Goal: Information Seeking & Learning: Learn about a topic

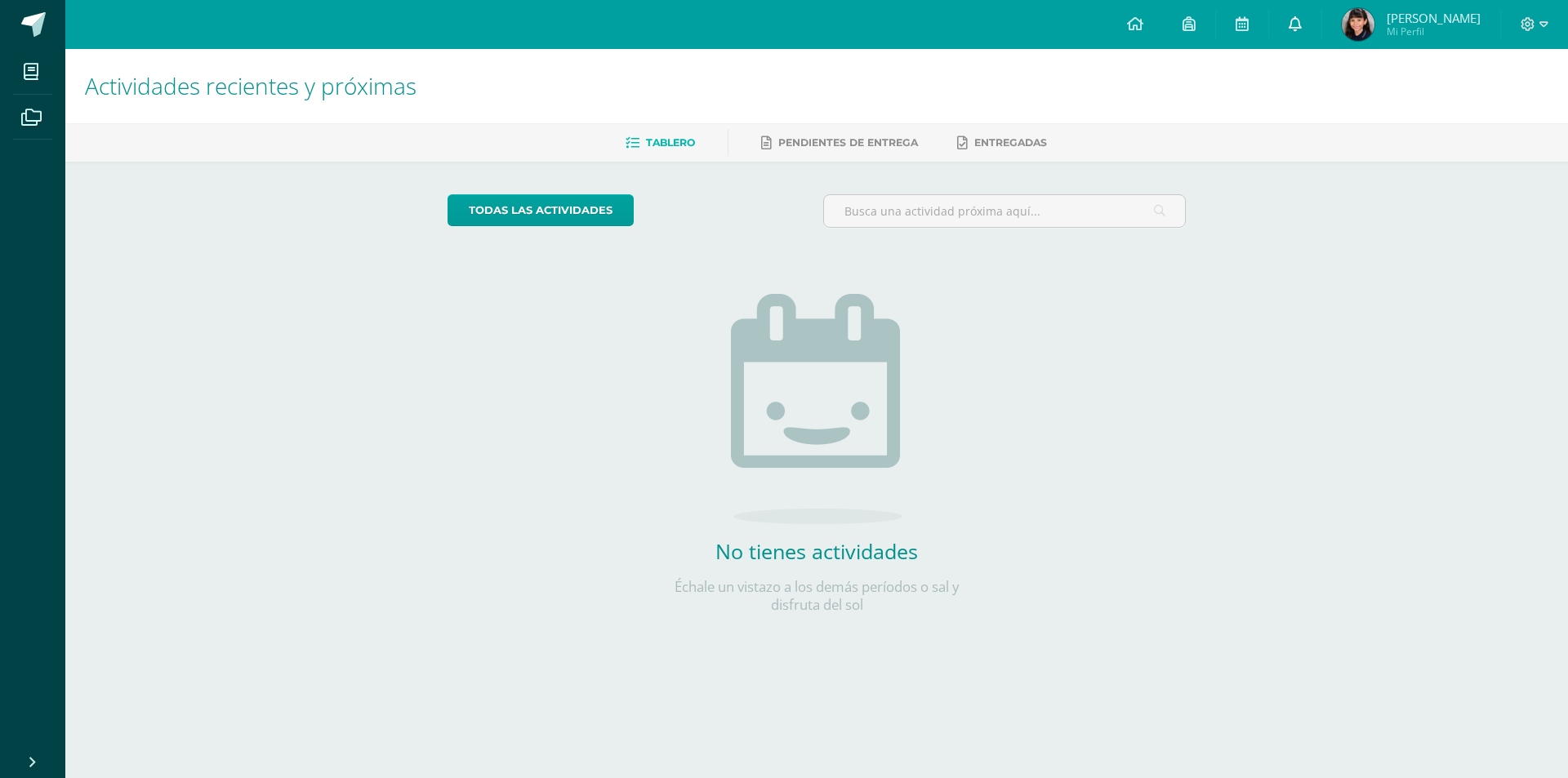
click at [1302, 26] on icon at bounding box center [1295, 23] width 13 height 15
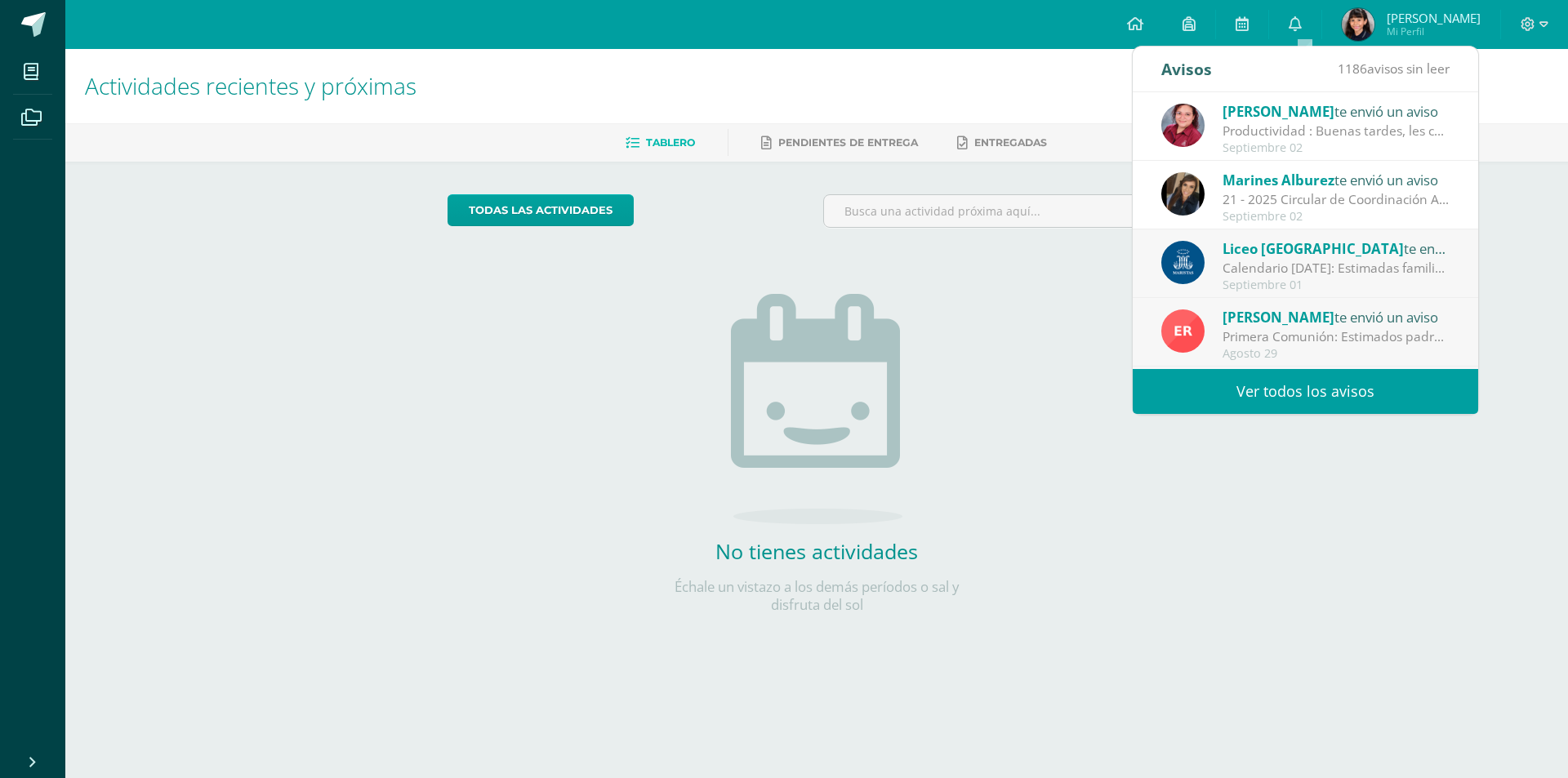
click at [1342, 387] on link "Ver todos los avisos" at bounding box center [1305, 392] width 346 height 45
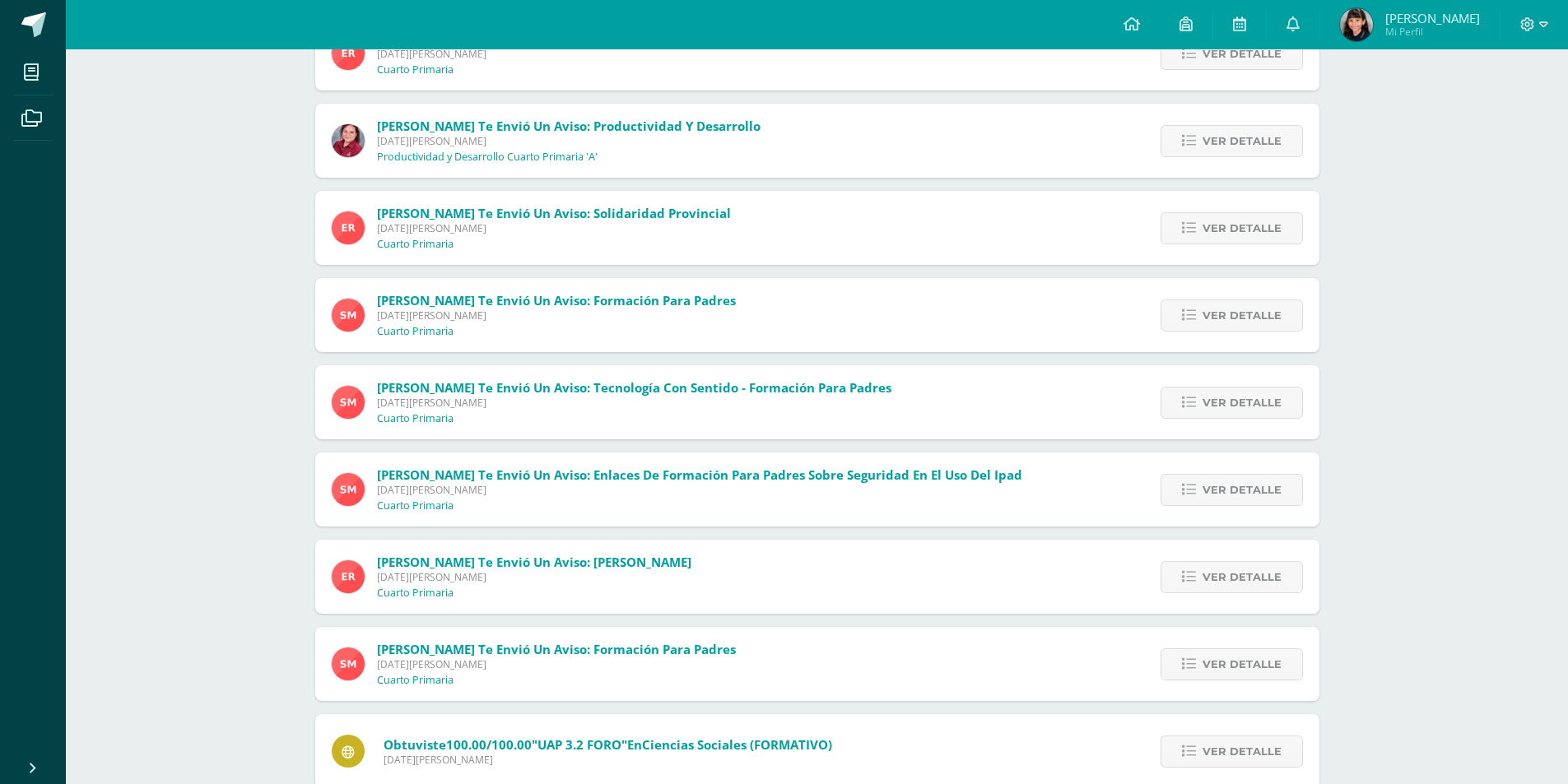
scroll to position [329, 0]
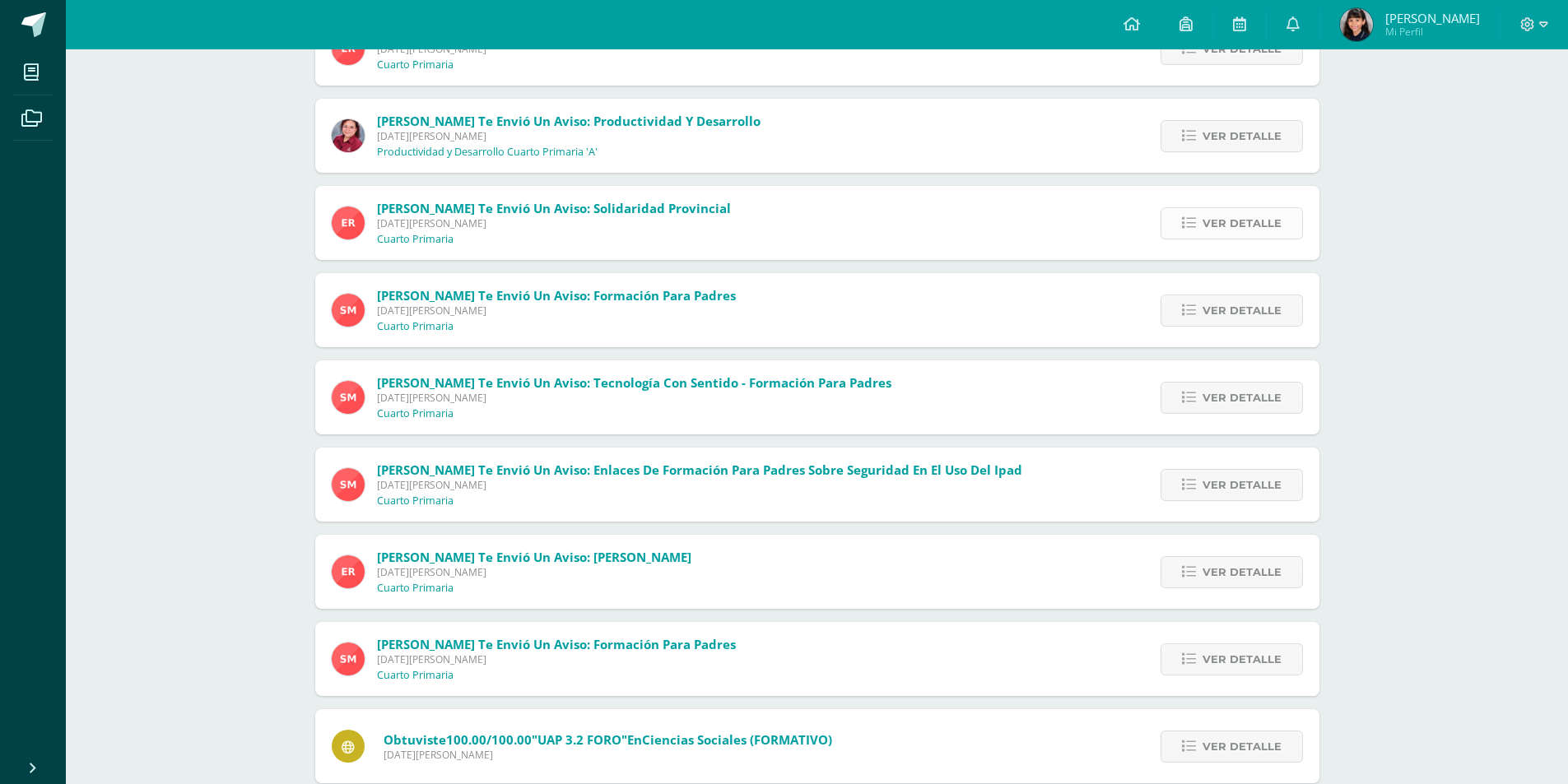
click at [1224, 227] on span "Ver detalle" at bounding box center [1242, 223] width 79 height 30
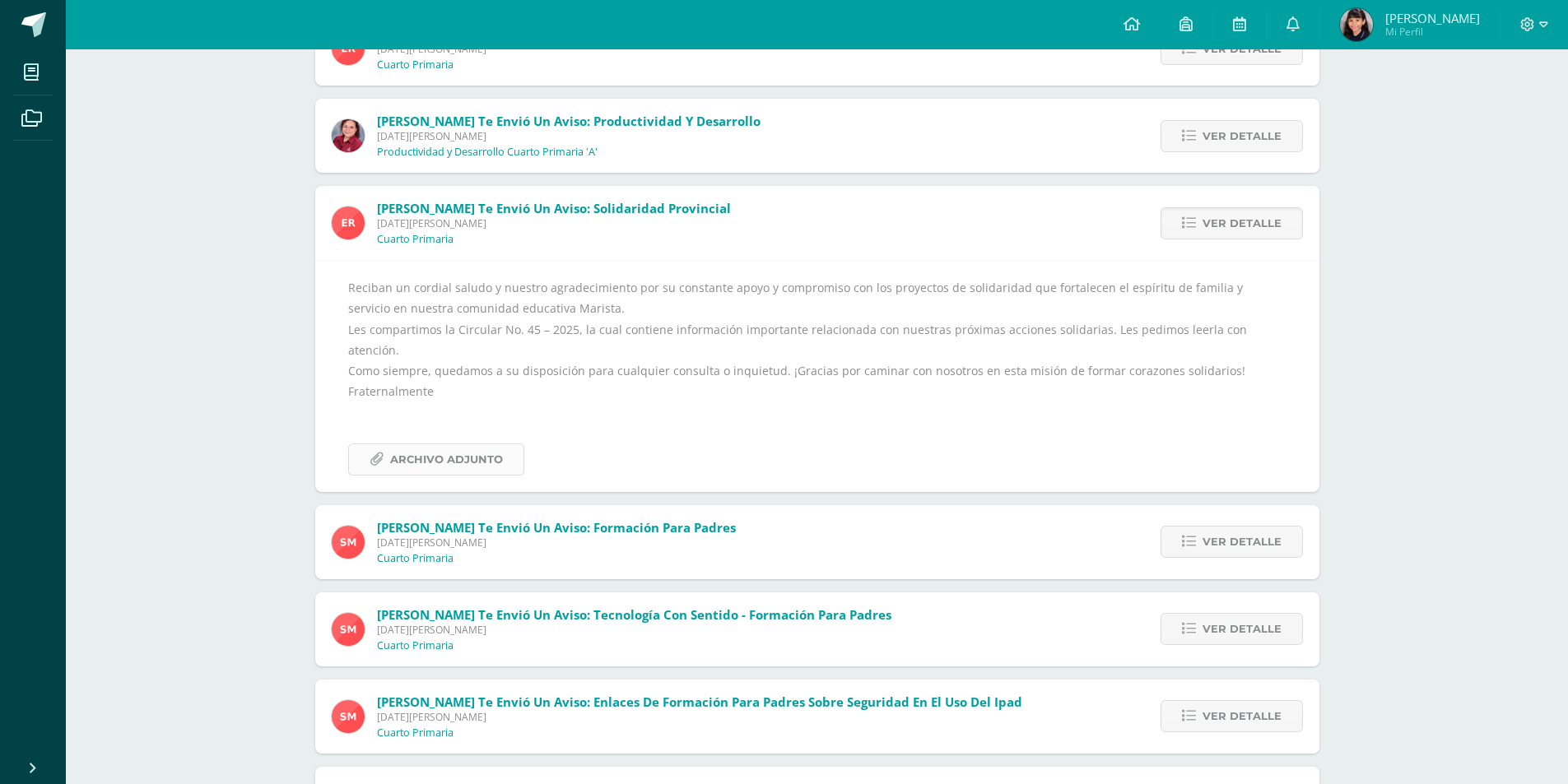
click at [425, 445] on span "Archivo Adjunto" at bounding box center [447, 459] width 113 height 30
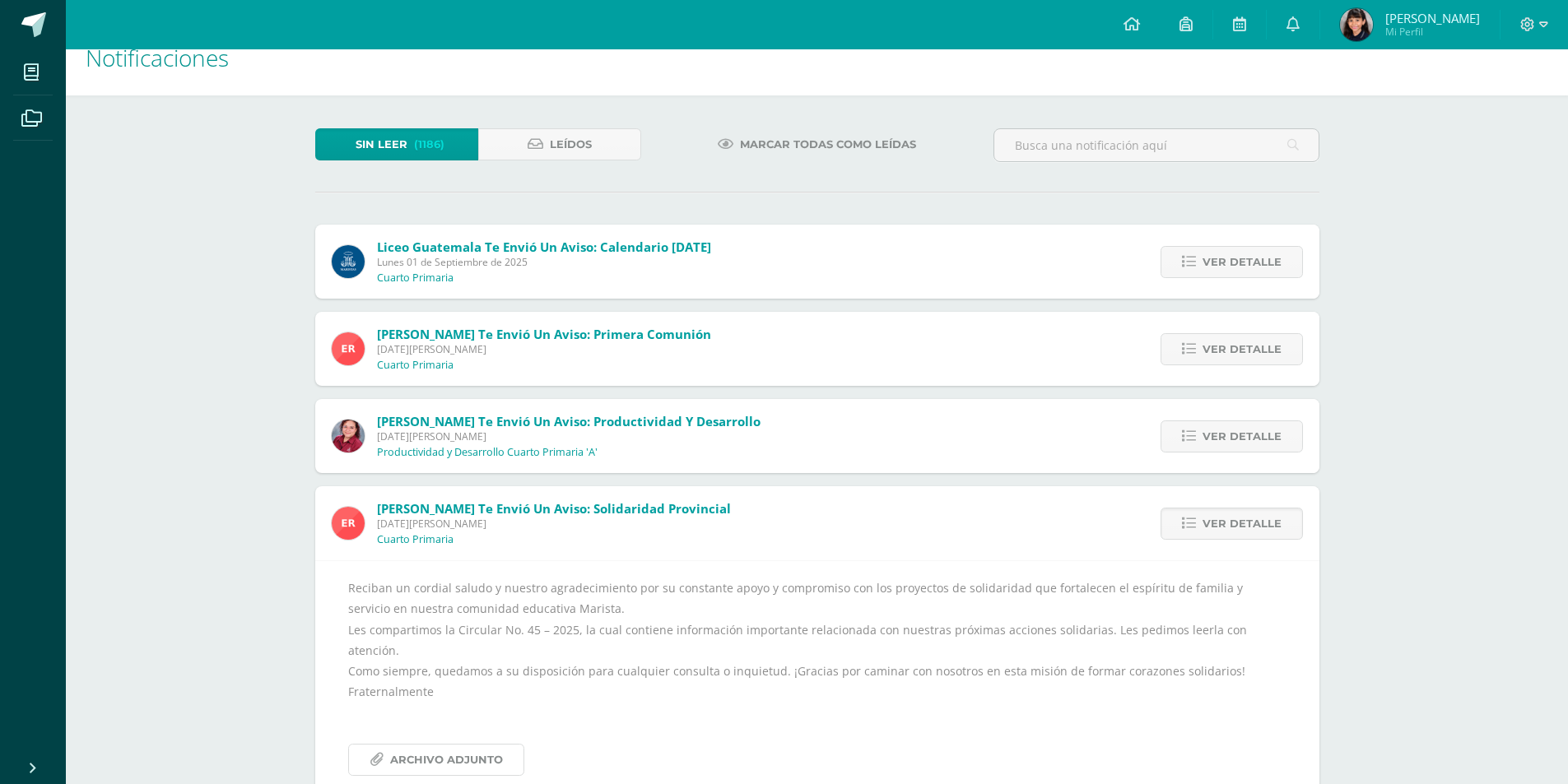
scroll to position [0, 0]
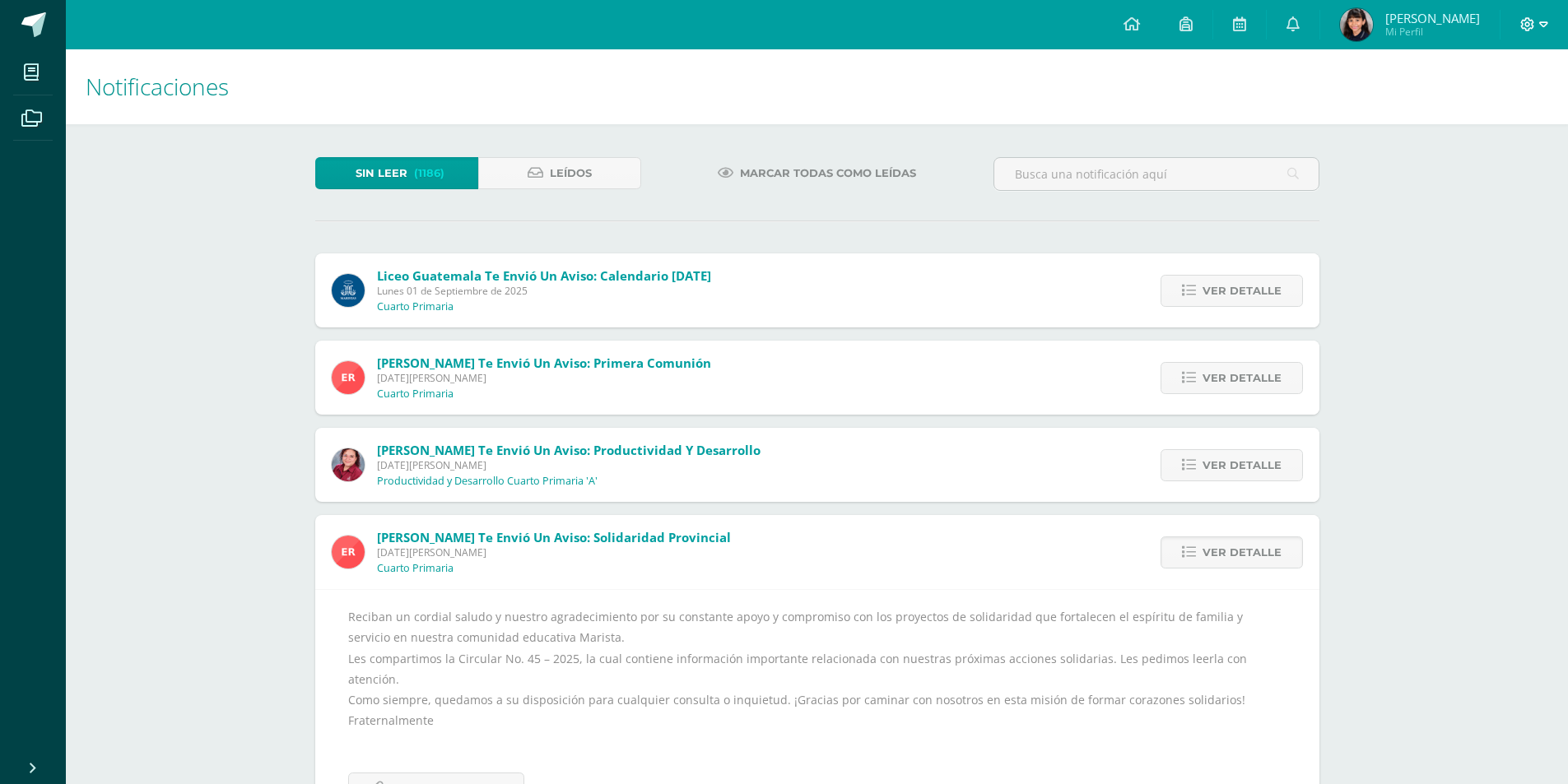
click at [1543, 24] on icon at bounding box center [1543, 24] width 9 height 15
click at [1492, 113] on span "Cerrar sesión" at bounding box center [1492, 112] width 74 height 16
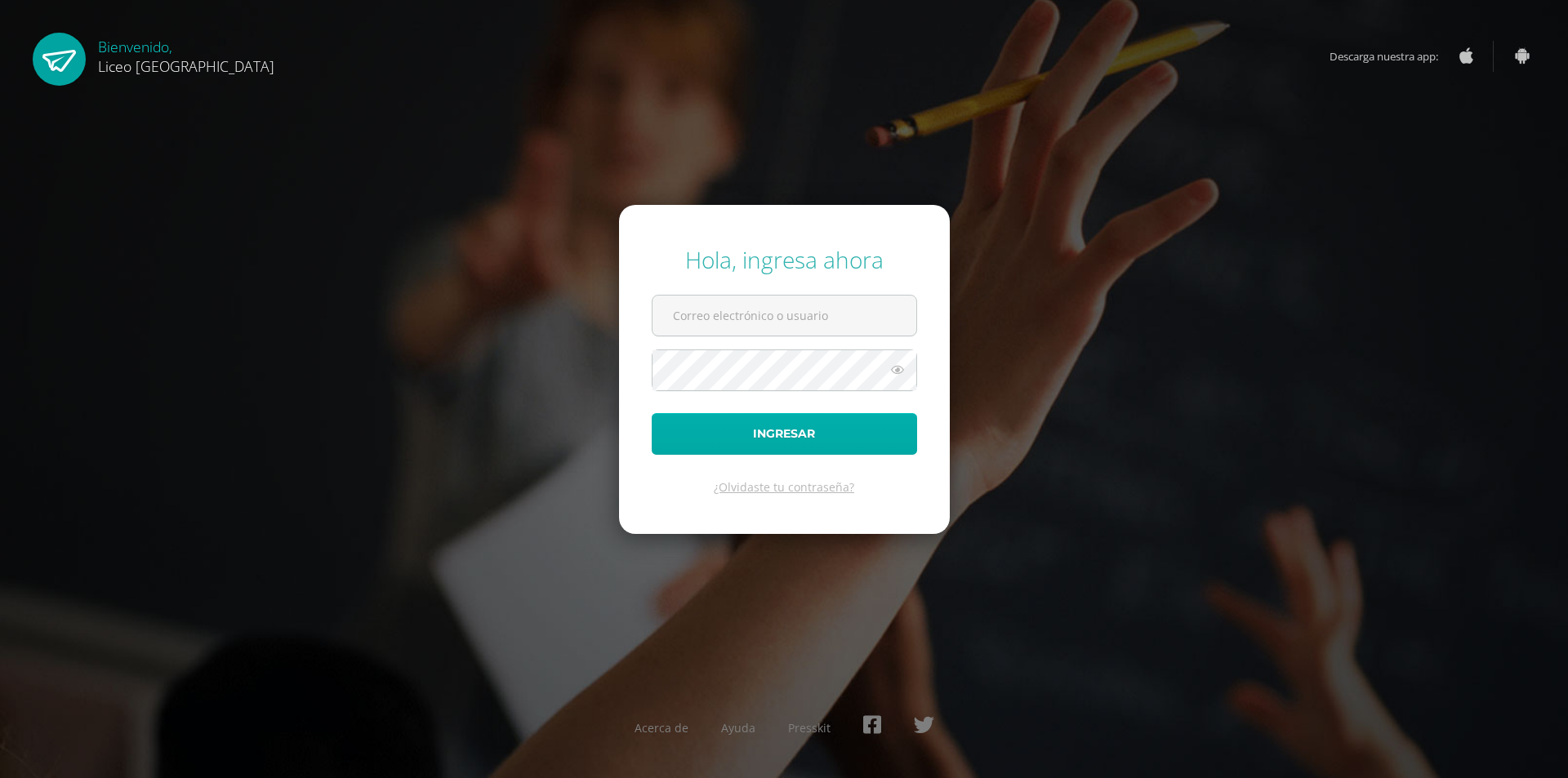
type input "20192212@liceoguatemala.edu.gt"
click at [822, 439] on button "Ingresar" at bounding box center [784, 433] width 265 height 42
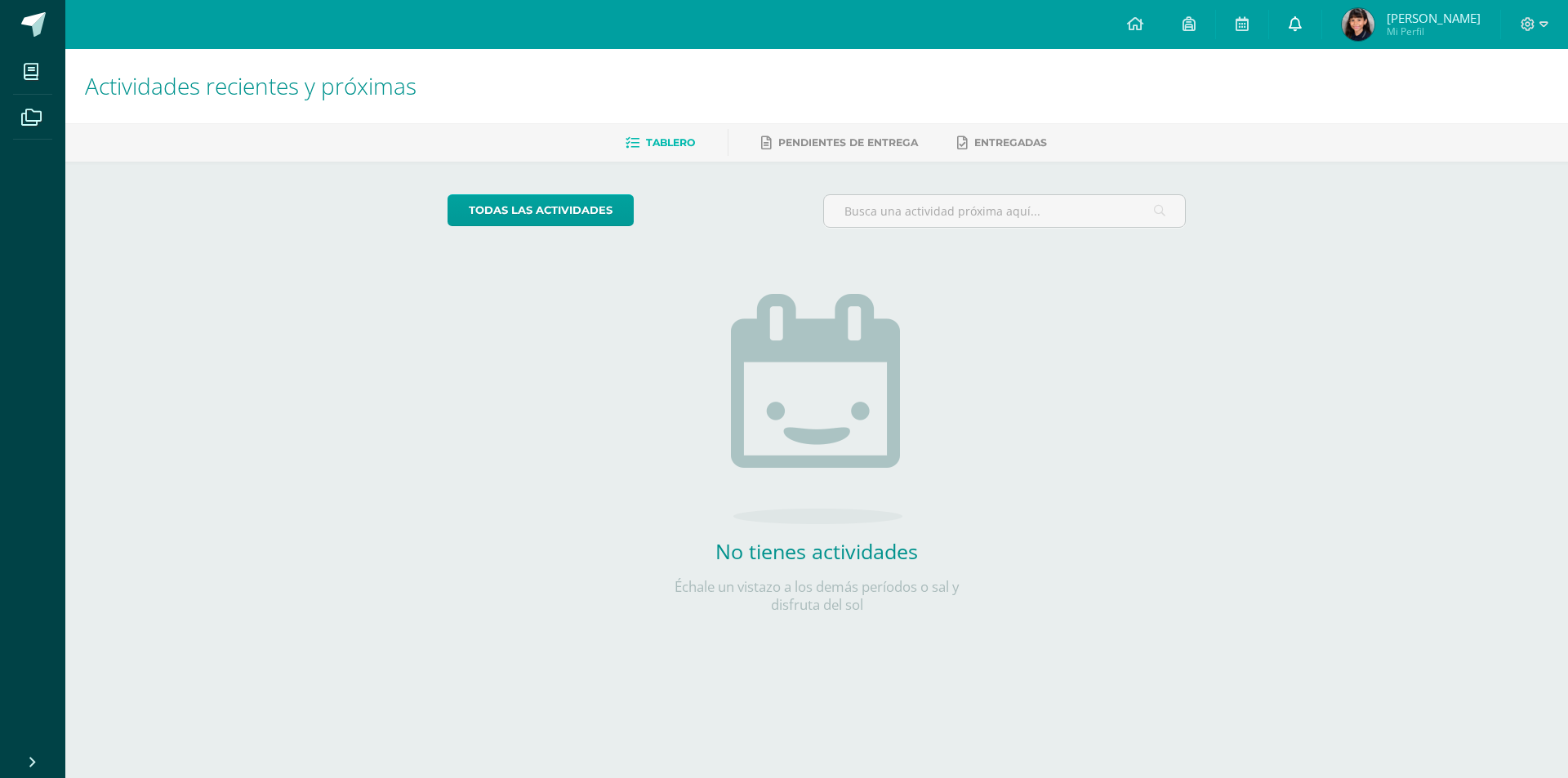
click at [1302, 22] on icon at bounding box center [1295, 23] width 13 height 15
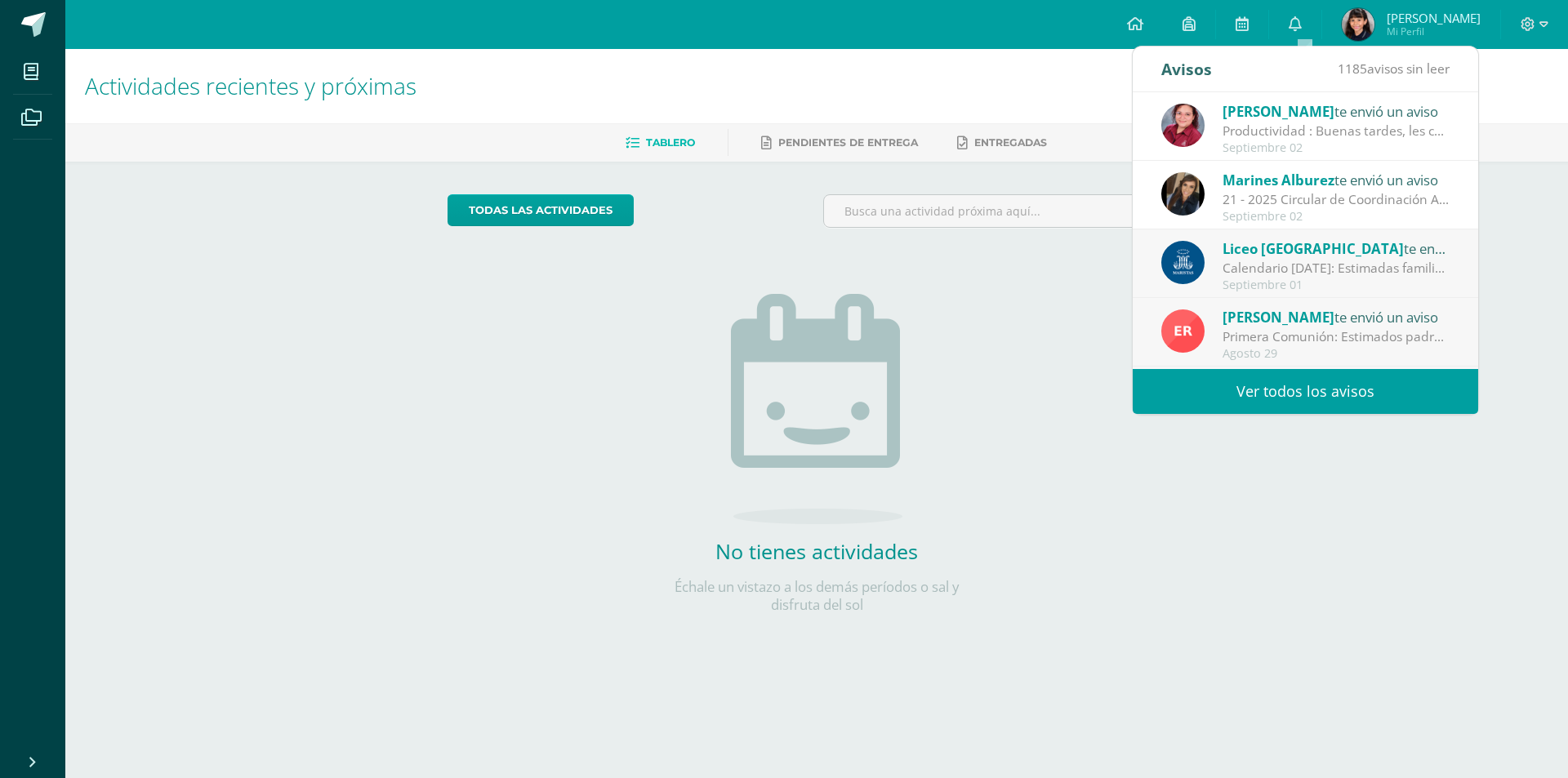
click at [1323, 381] on link "Ver todos los avisos" at bounding box center [1305, 392] width 346 height 45
click at [1315, 391] on link "Ver todos los avisos" at bounding box center [1305, 392] width 346 height 45
click at [1316, 391] on link "Ver todos los avisos" at bounding box center [1305, 392] width 346 height 45
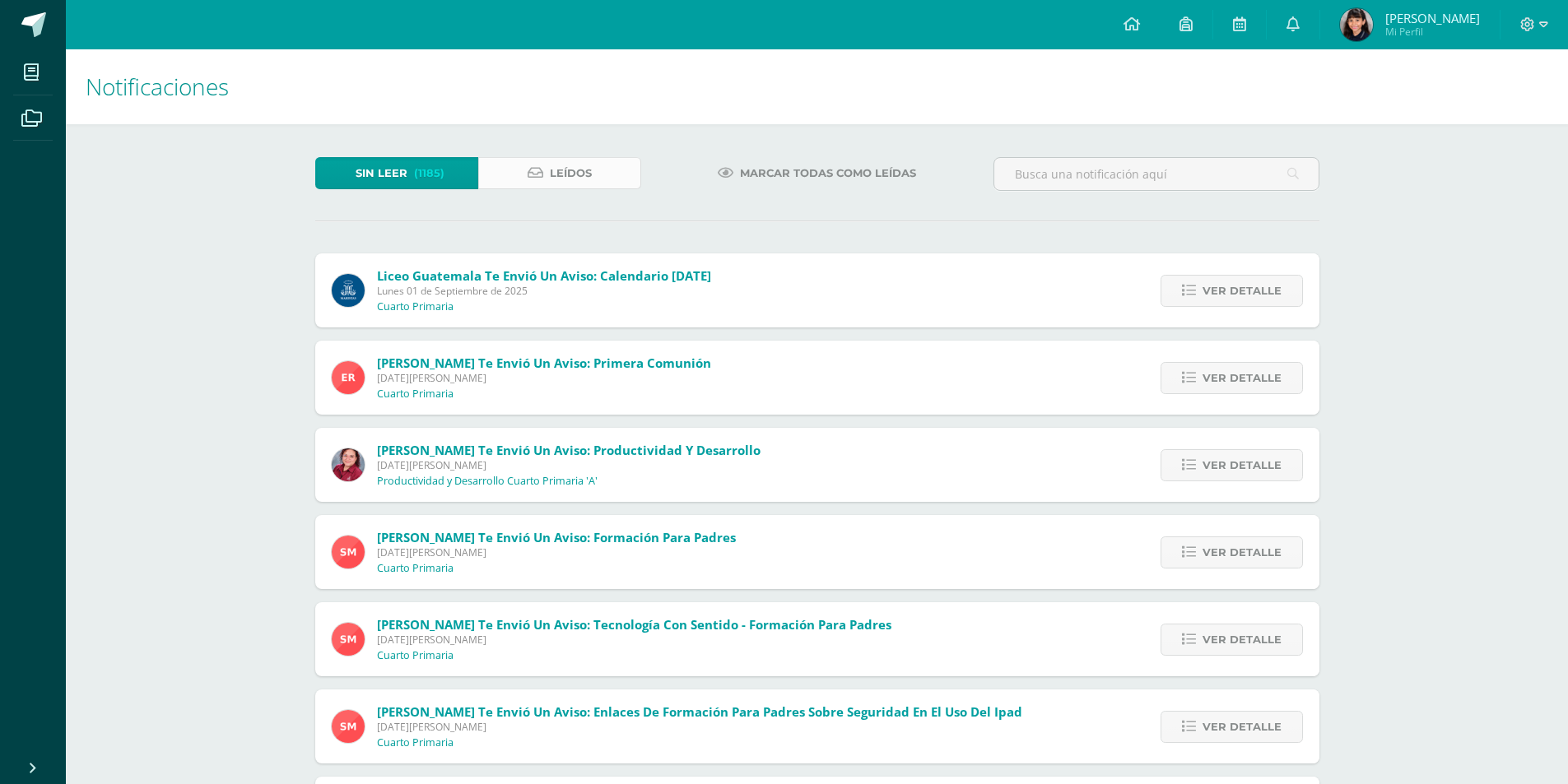
click at [579, 176] on span "Leídos" at bounding box center [571, 172] width 42 height 30
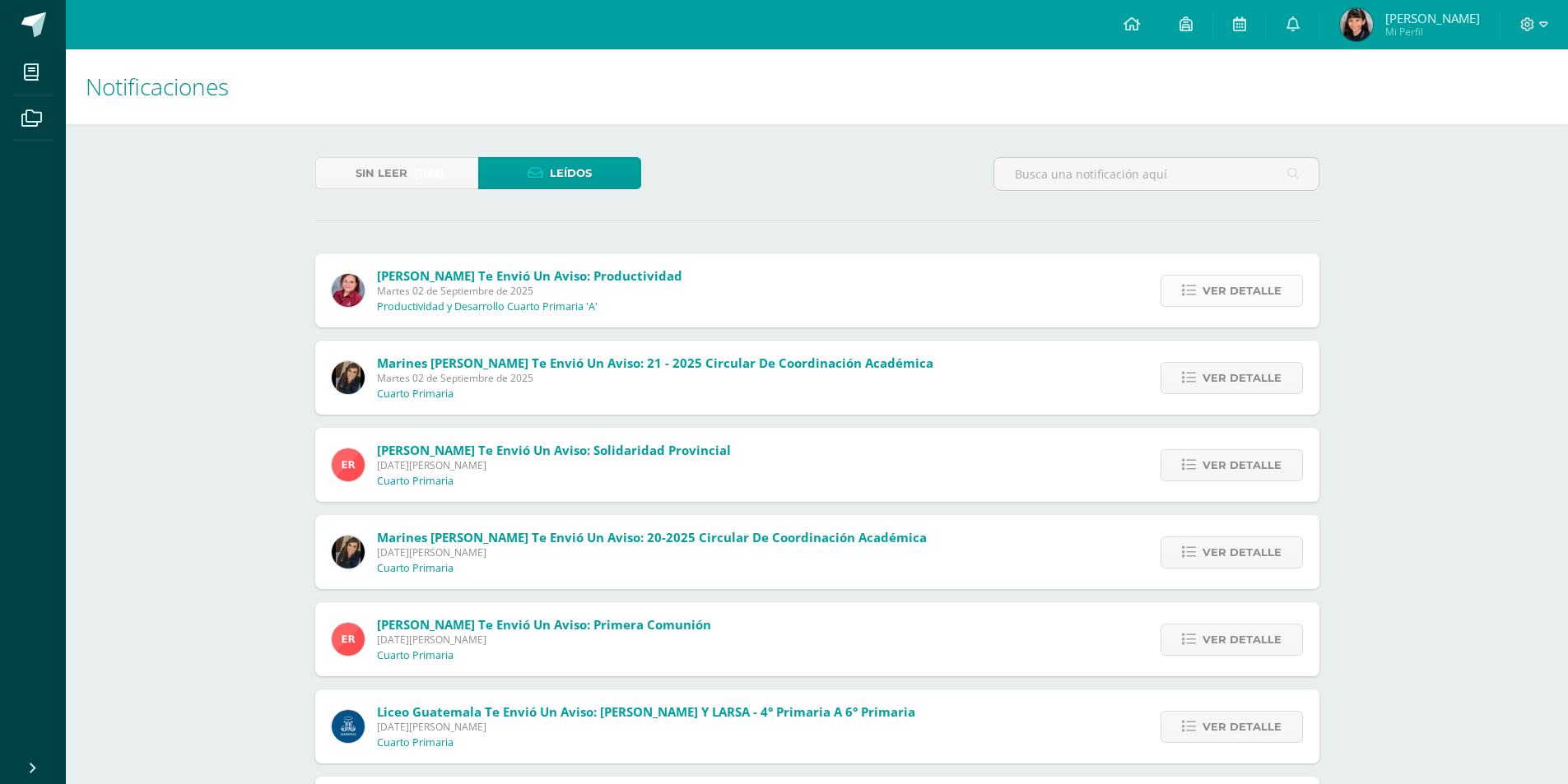
click at [1265, 285] on span "Ver detalle" at bounding box center [1242, 290] width 79 height 30
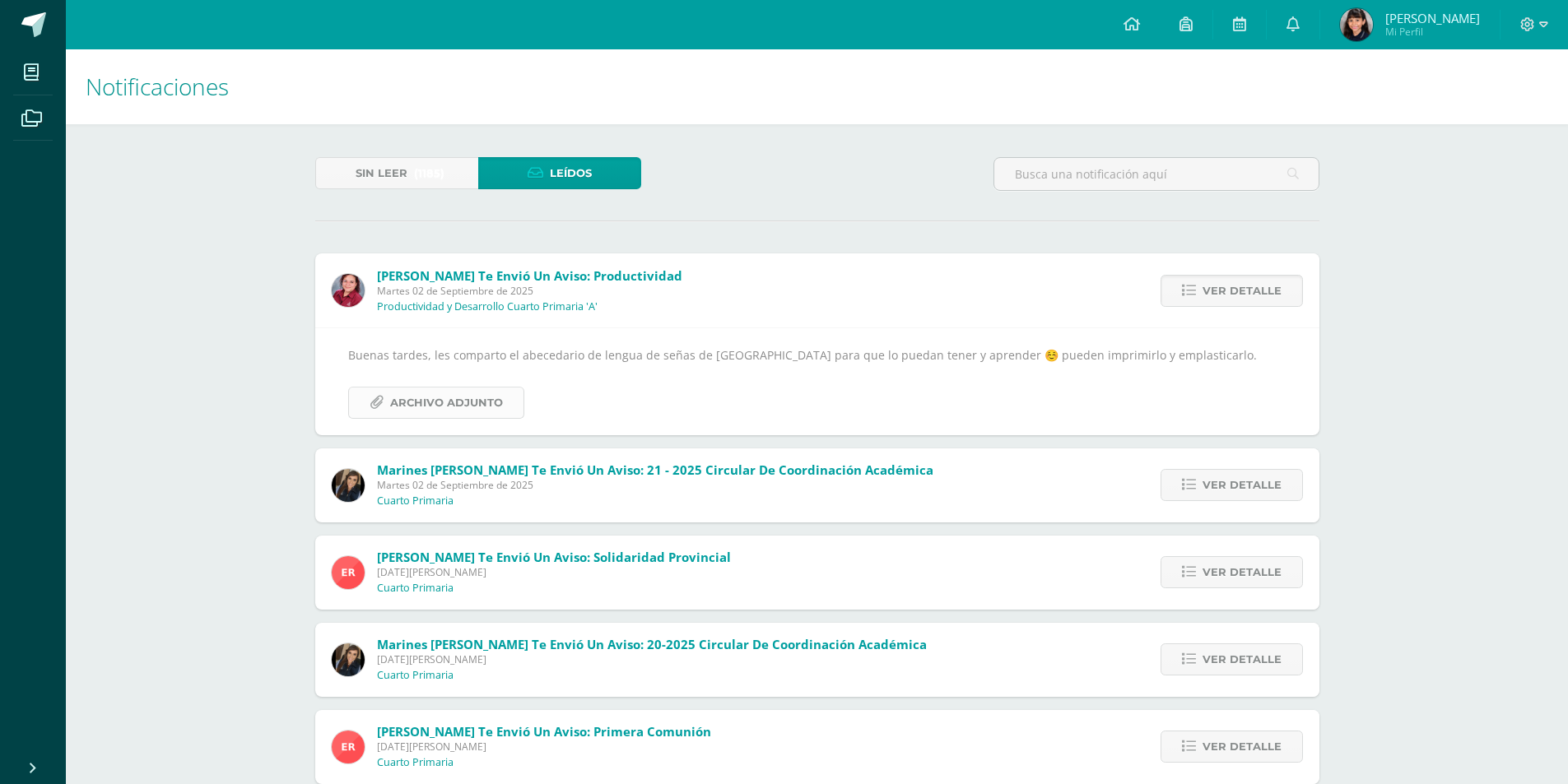
click at [444, 401] on span "Archivo Adjunto" at bounding box center [447, 402] width 113 height 30
click at [766, 471] on span "Marines Alburez te envió un aviso: 21 - 2025 Circular de Coordinación Académica" at bounding box center [654, 470] width 556 height 16
click at [1256, 487] on span "Ver detalle" at bounding box center [1242, 484] width 79 height 30
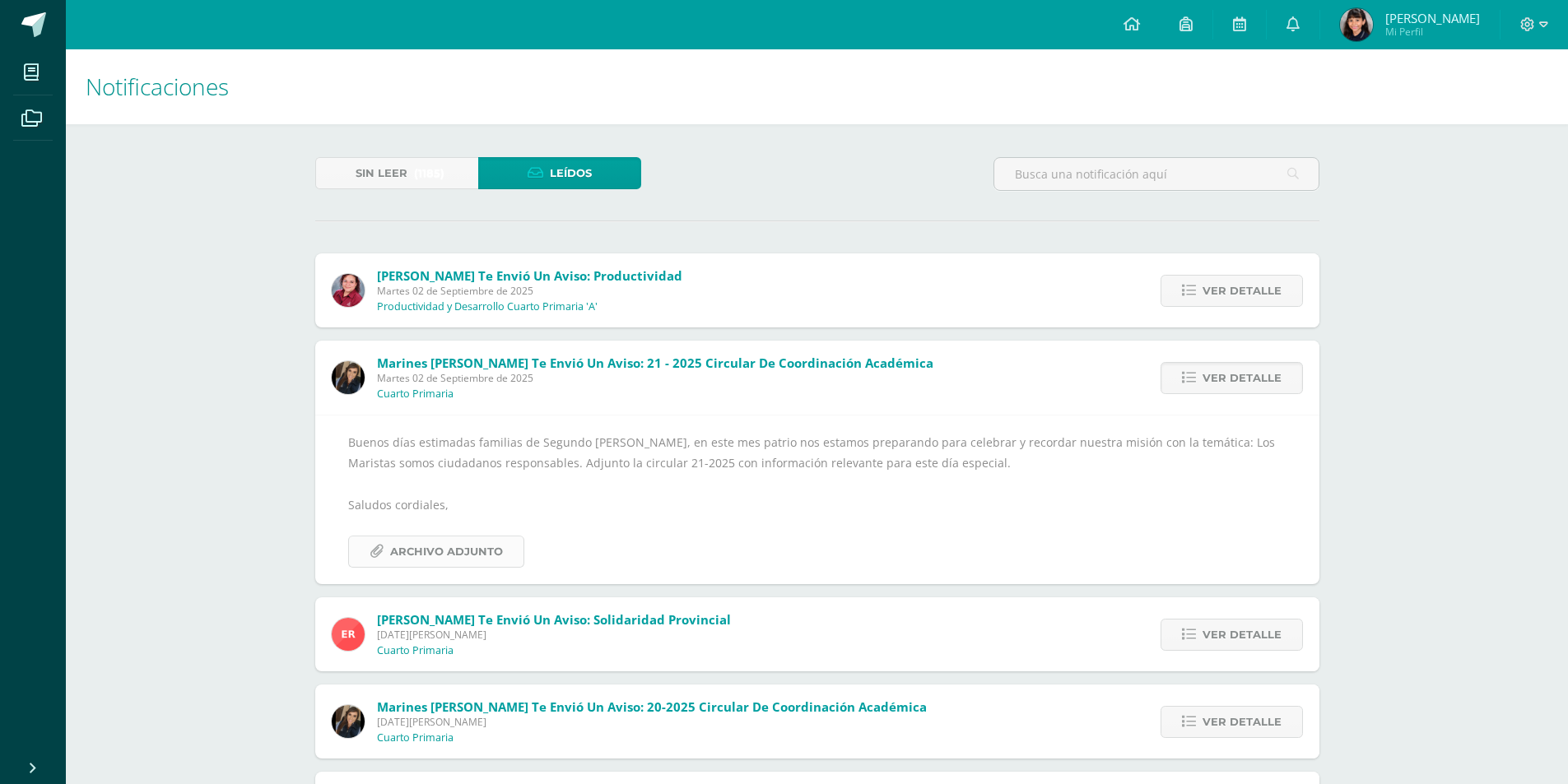
click at [461, 551] on span "Archivo Adjunto" at bounding box center [447, 551] width 113 height 30
